Goal: Navigation & Orientation: Locate item on page

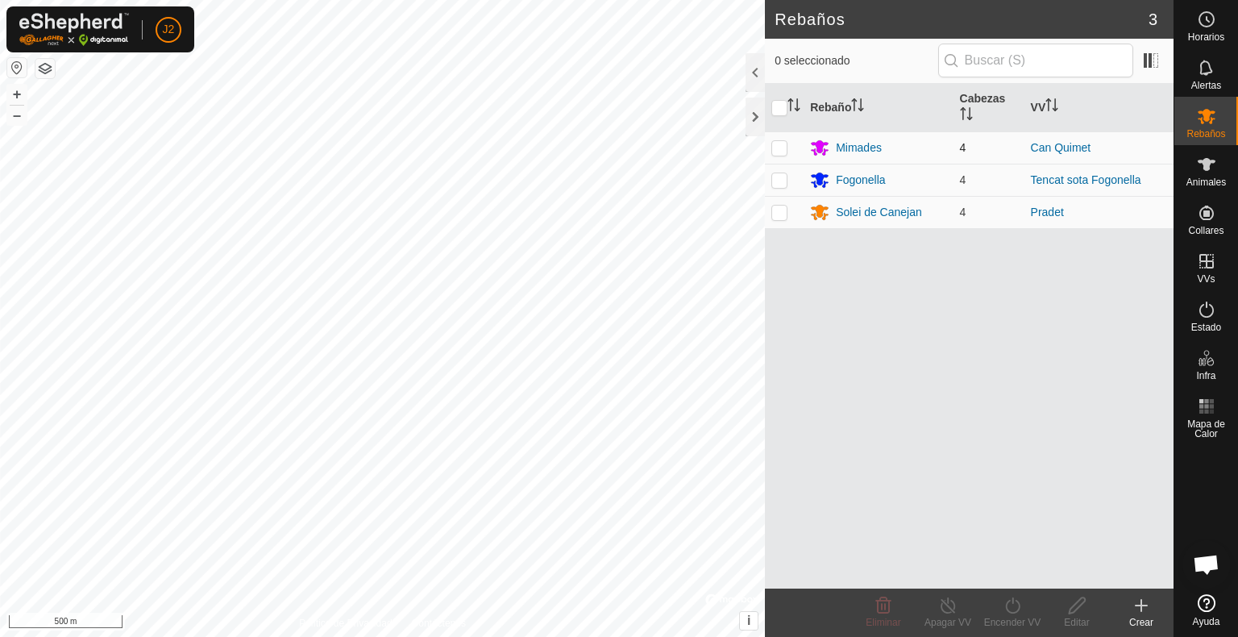
click at [775, 148] on p-checkbox at bounding box center [780, 147] width 16 height 13
checkbox input "true"
click at [7, 117] on button "–" at bounding box center [16, 115] width 19 height 19
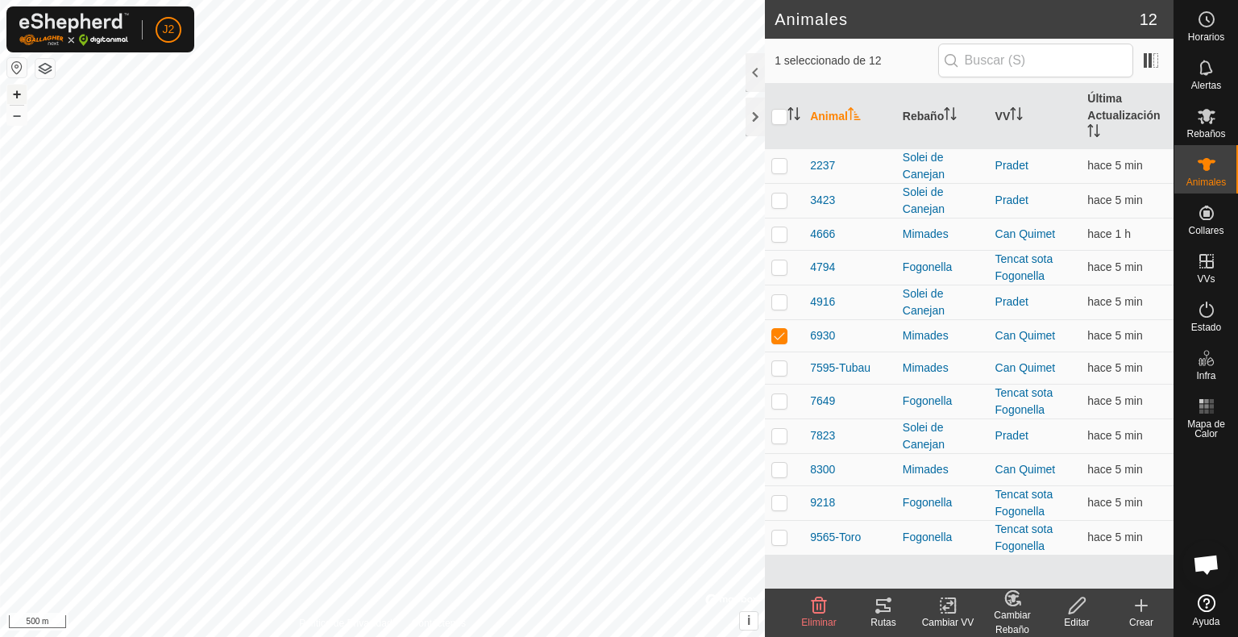
click at [17, 89] on button "+" at bounding box center [16, 94] width 19 height 19
click at [15, 118] on button "–" at bounding box center [16, 115] width 19 height 19
checkbox input "false"
click at [758, 114] on div at bounding box center [755, 117] width 19 height 39
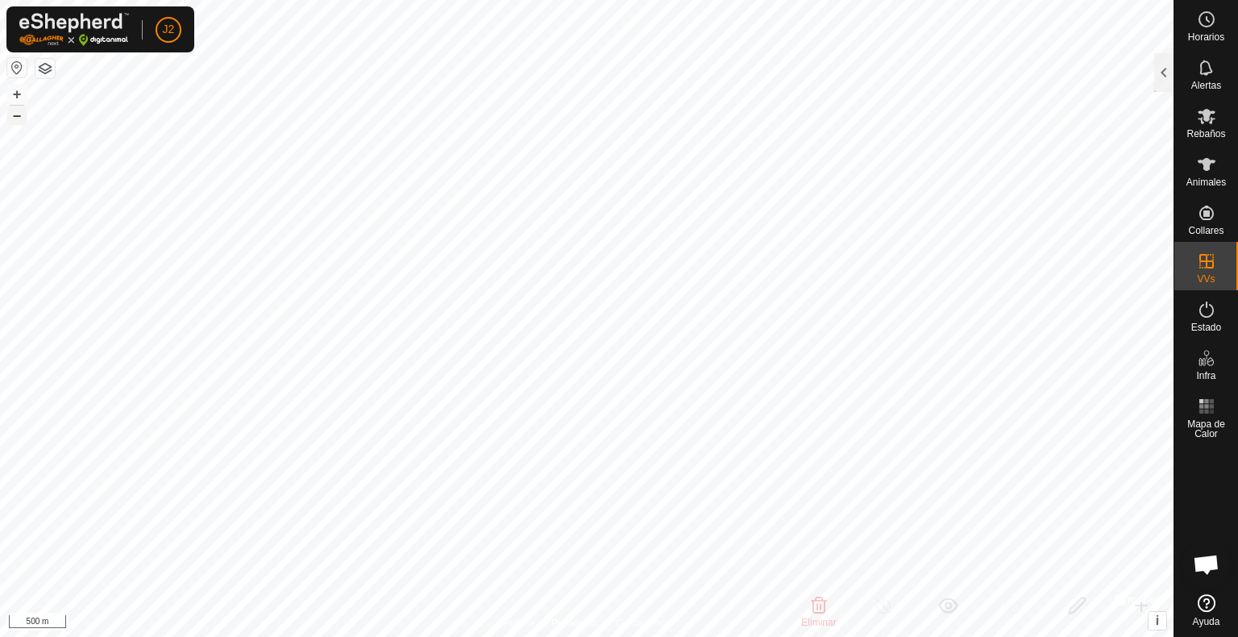
click at [13, 114] on button "–" at bounding box center [16, 115] width 19 height 19
